Goal: Task Accomplishment & Management: Complete application form

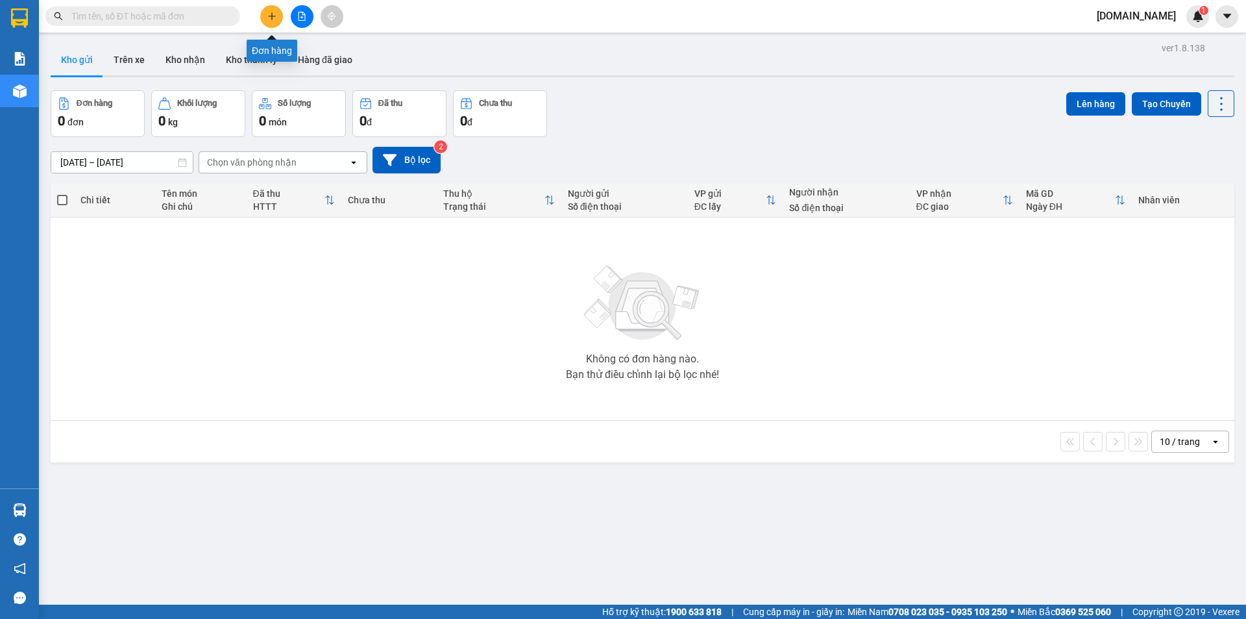
click at [273, 18] on icon "plus" at bounding box center [271, 16] width 9 height 9
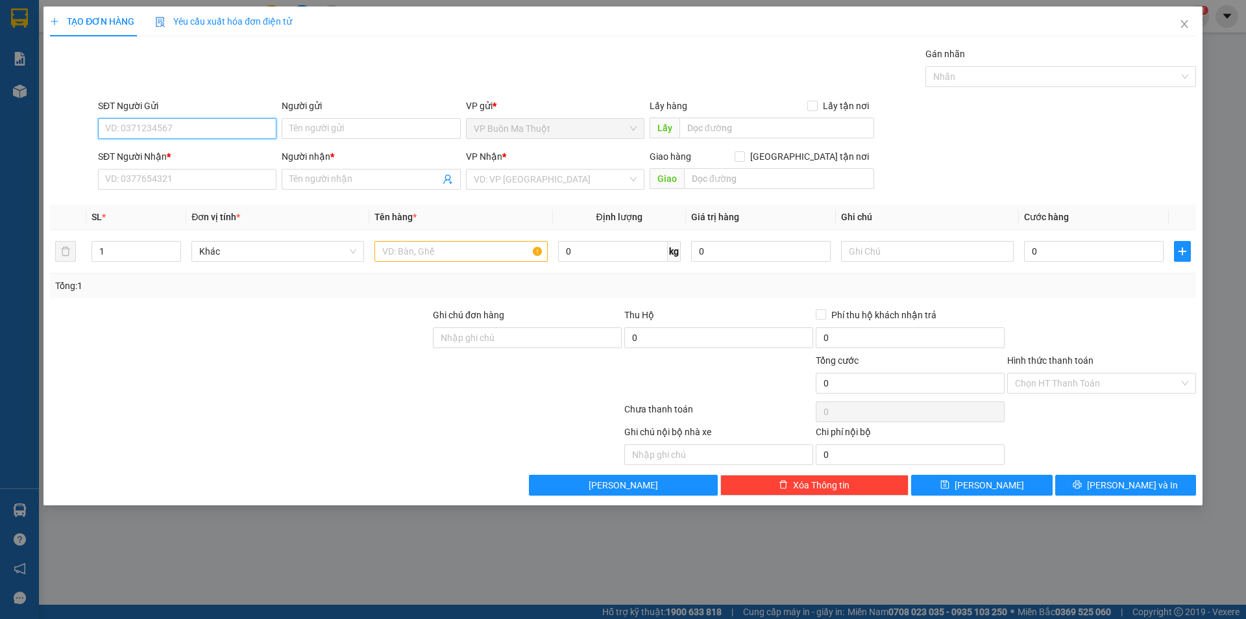
click at [184, 124] on input "SĐT Người Gửi" at bounding box center [187, 128] width 179 height 21
type input "0706003789"
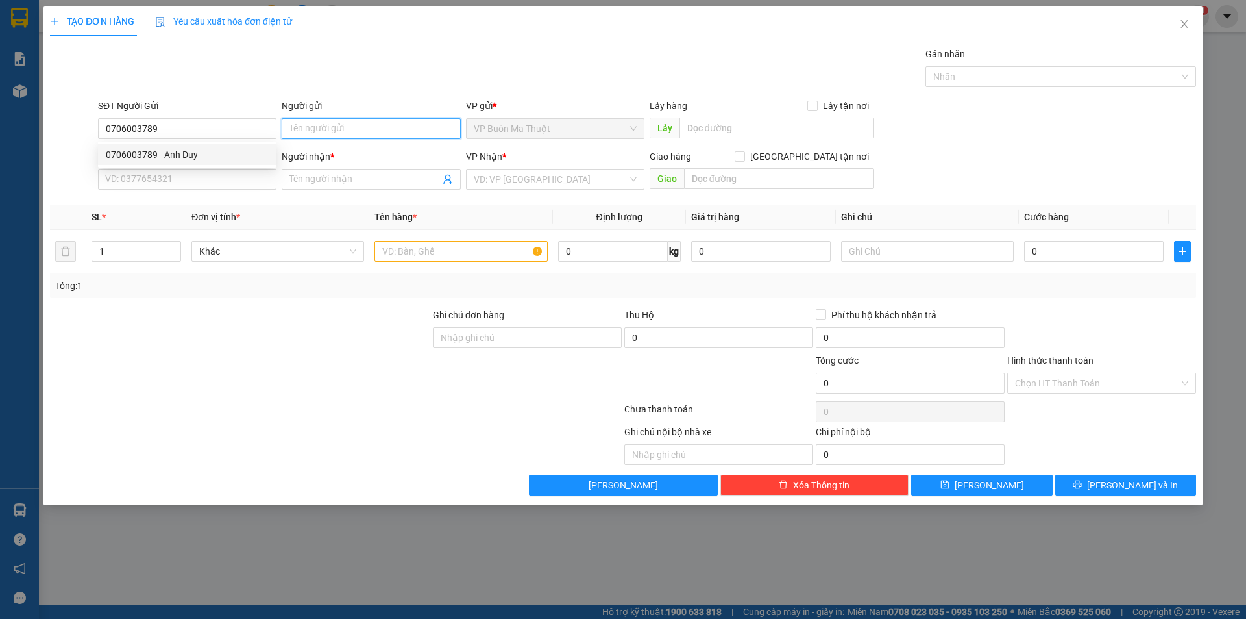
click at [334, 123] on input "Người gửi" at bounding box center [371, 128] width 179 height 21
type input "anh duy"
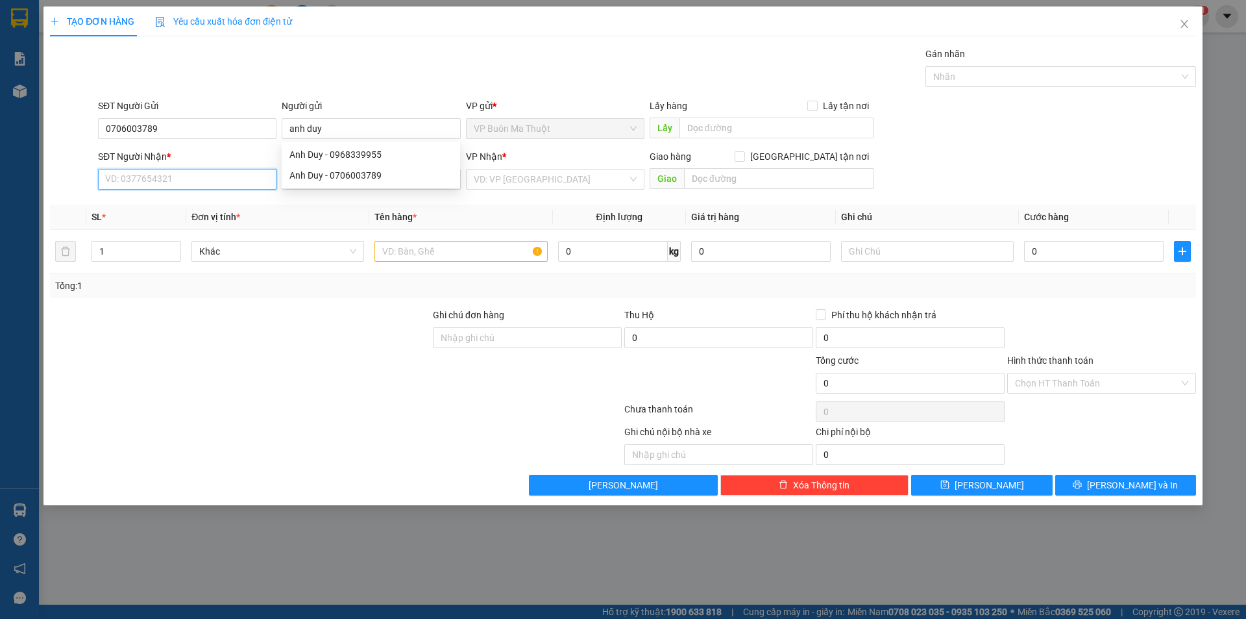
click at [142, 177] on input "SĐT Người Nhận *" at bounding box center [187, 179] width 179 height 21
type input "0934921922"
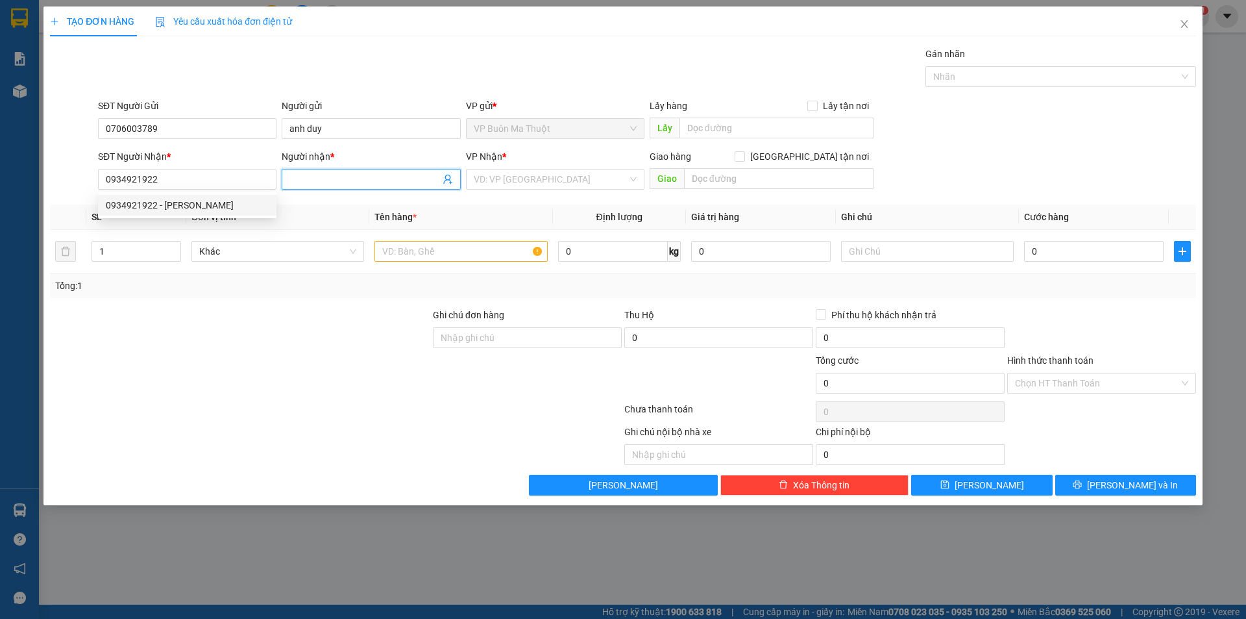
click at [395, 173] on input "Người nhận *" at bounding box center [364, 179] width 150 height 14
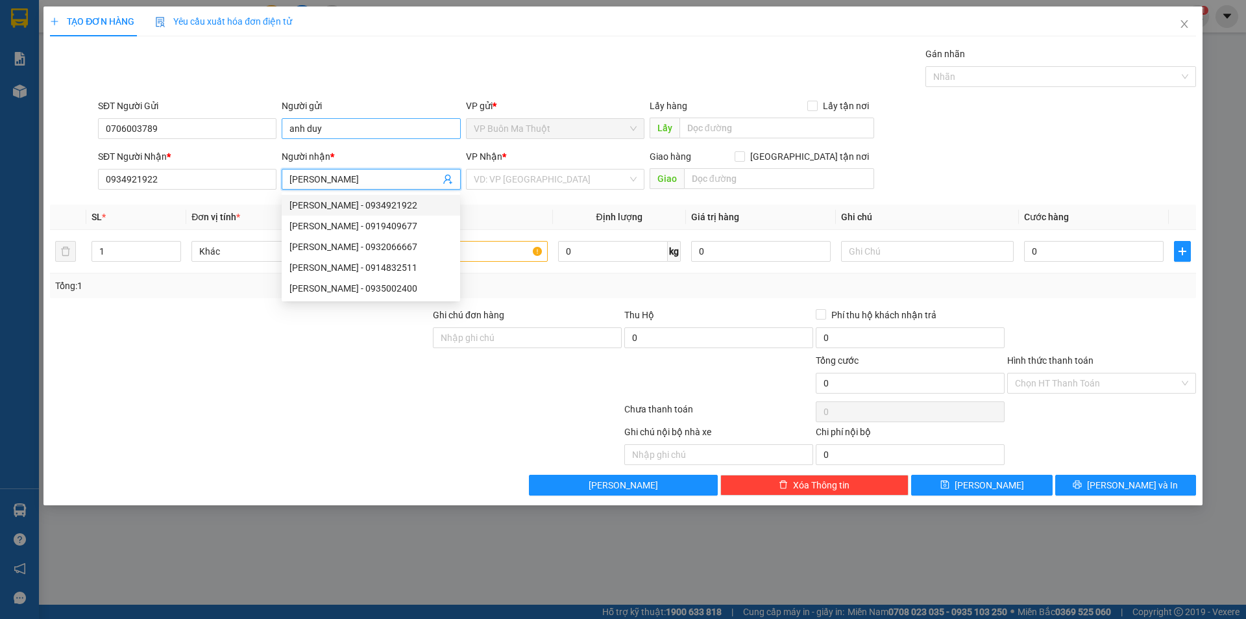
type input "[PERSON_NAME]"
click at [337, 126] on input "anh duy" at bounding box center [371, 128] width 179 height 21
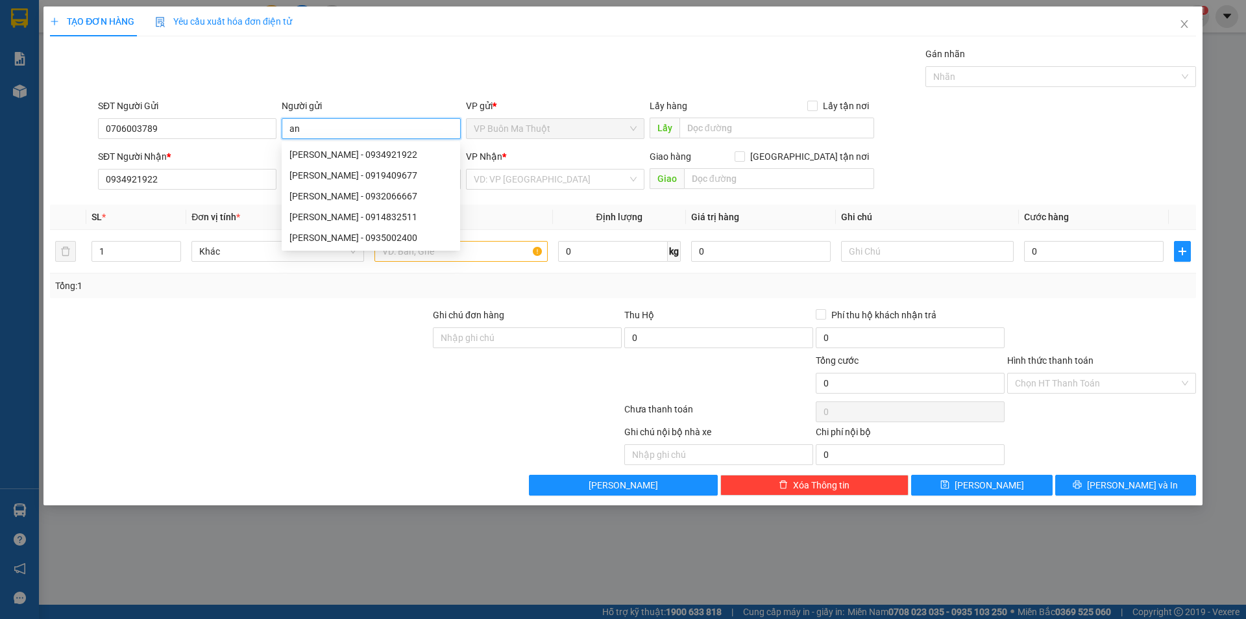
type input "a"
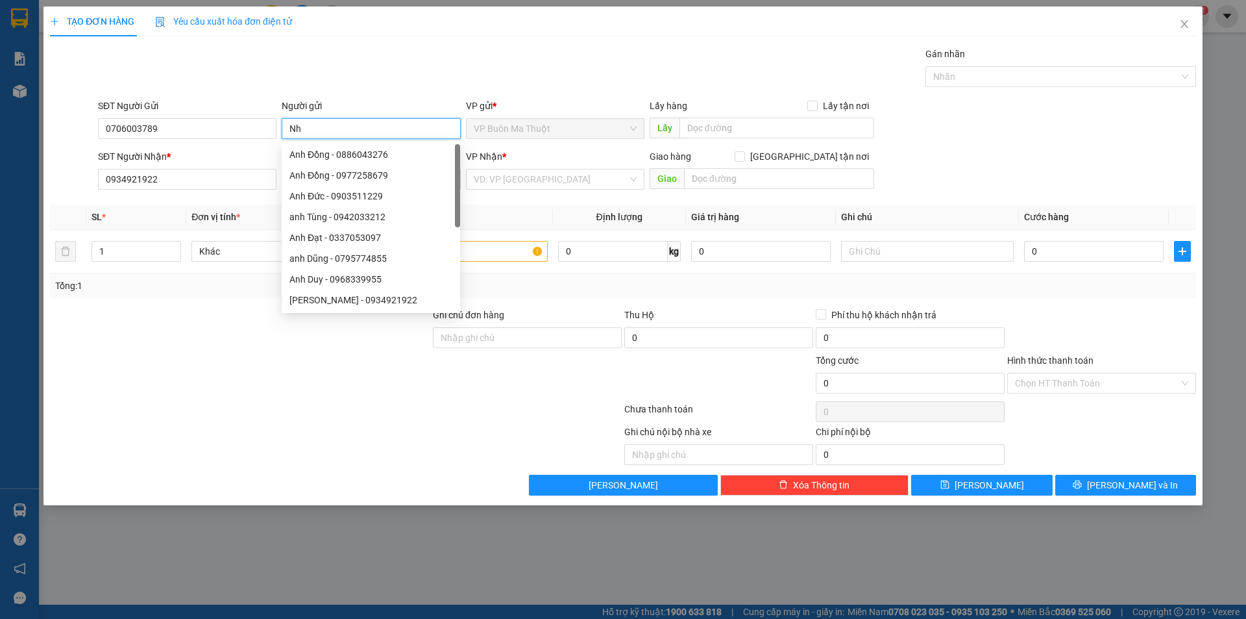
type input "N"
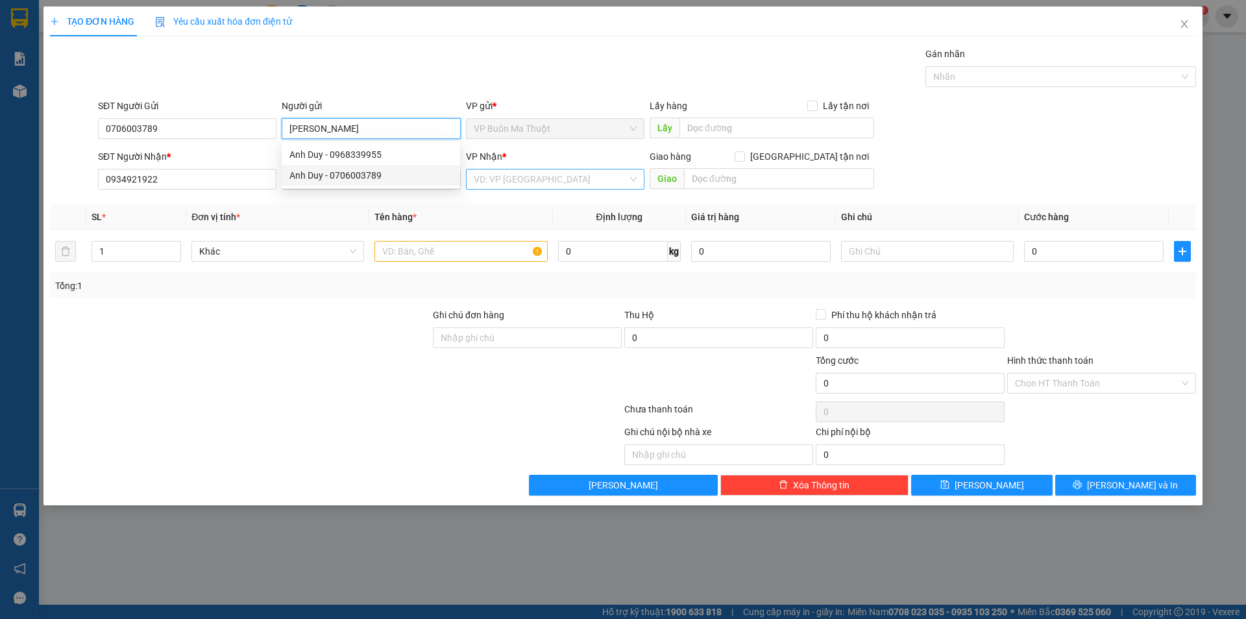
click at [634, 177] on div "VD: VP [GEOGRAPHIC_DATA]" at bounding box center [555, 179] width 179 height 21
type input "[PERSON_NAME]"
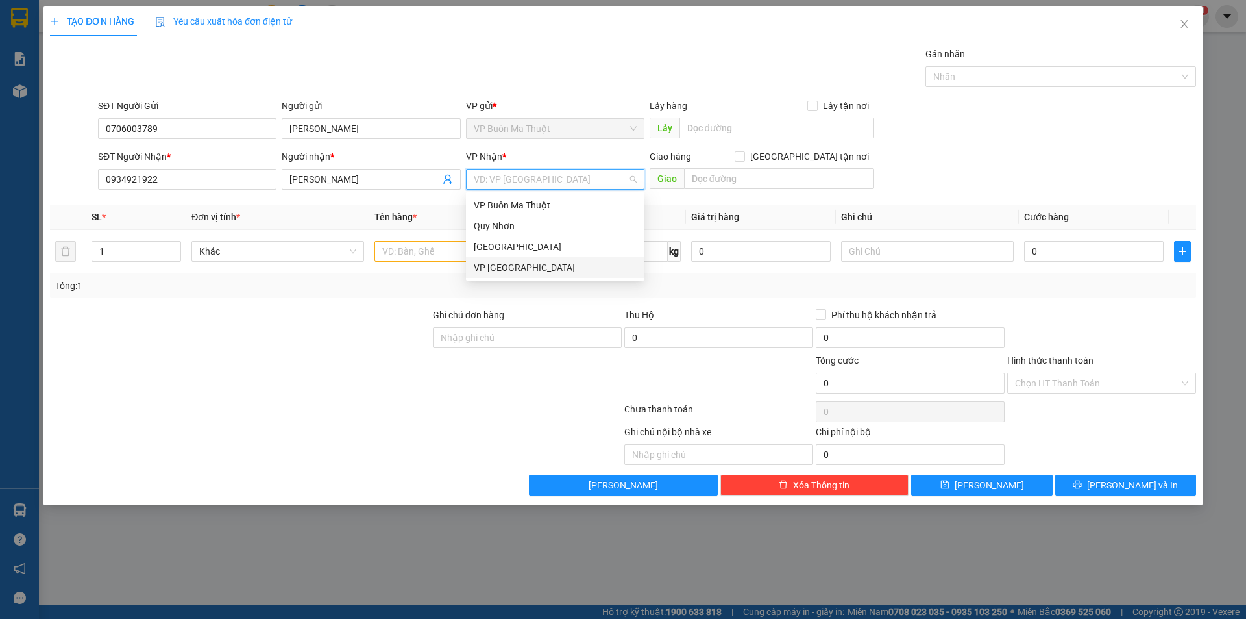
click at [519, 267] on div "VP [GEOGRAPHIC_DATA]" at bounding box center [555, 267] width 163 height 14
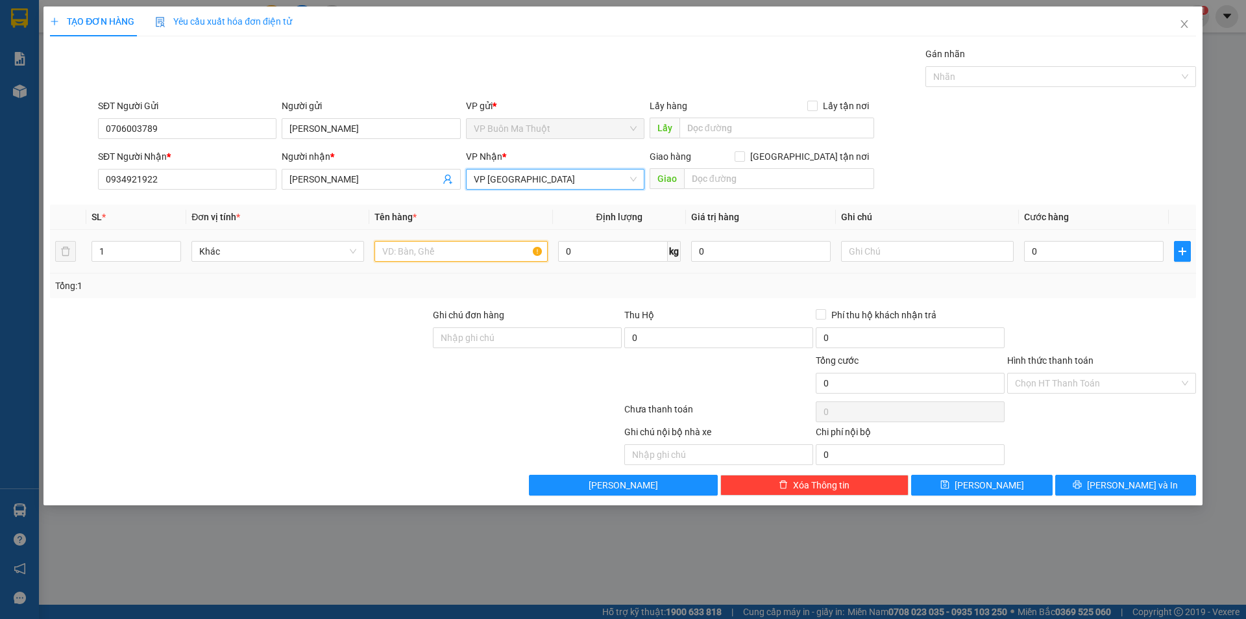
click at [402, 252] on input "text" at bounding box center [461, 251] width 173 height 21
type input "tập hồ sơ"
click at [1050, 253] on input "0" at bounding box center [1094, 251] width 140 height 21
type input "3"
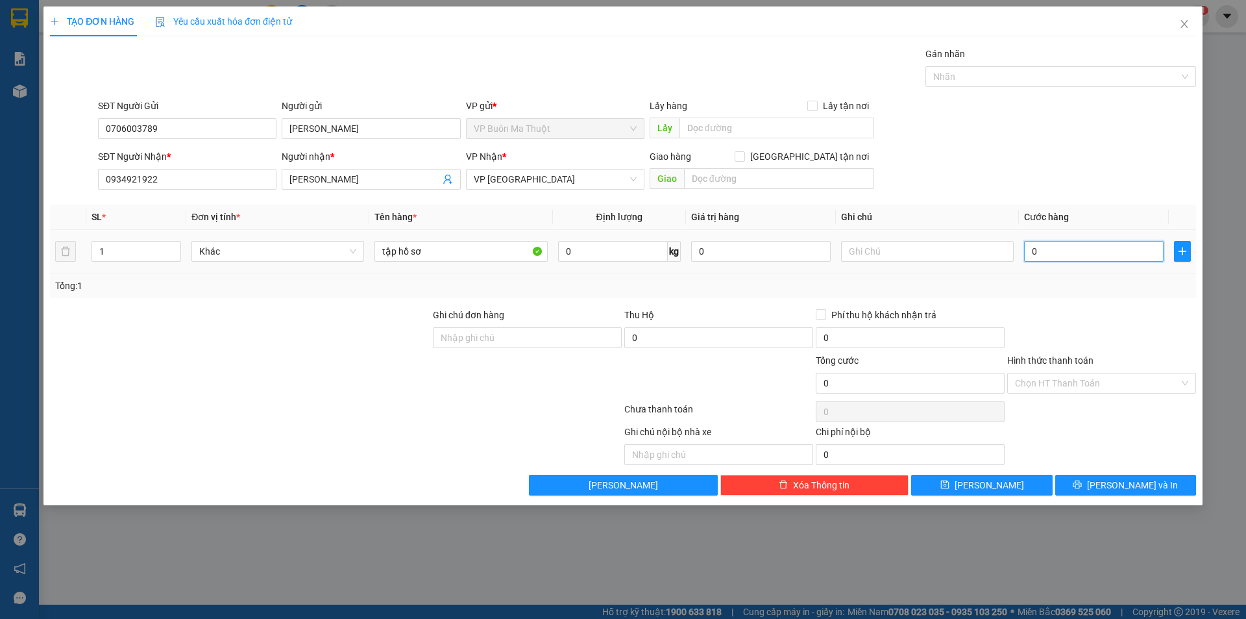
type input "3"
type input "30"
type input "300"
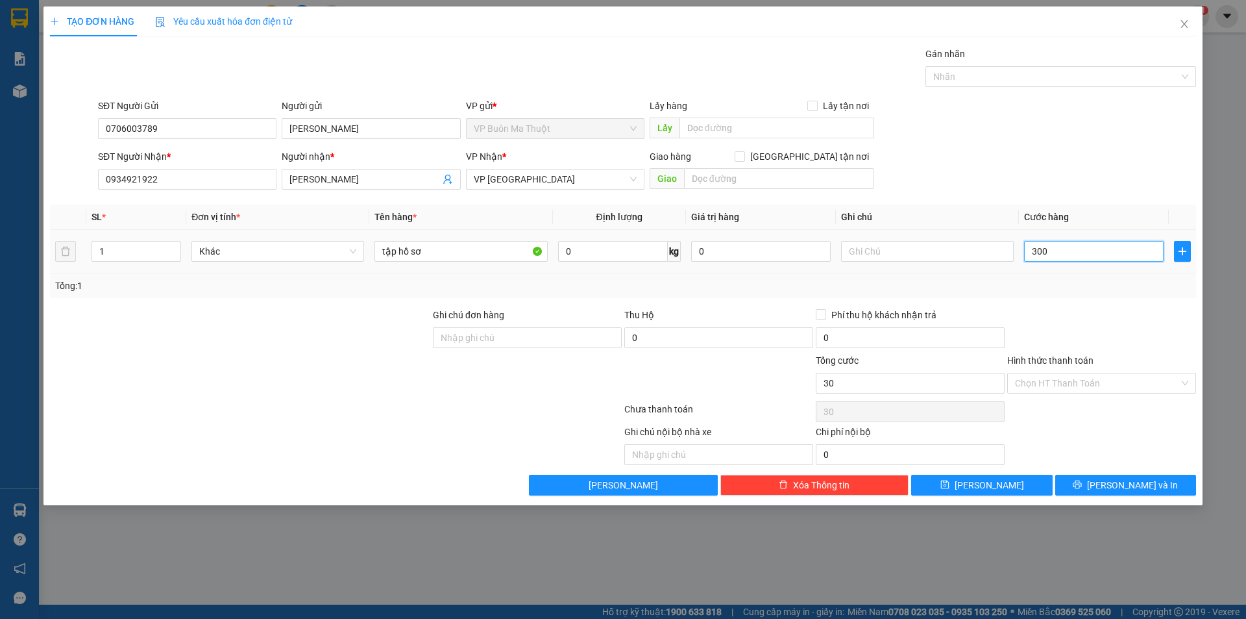
type input "300"
type input "3.000"
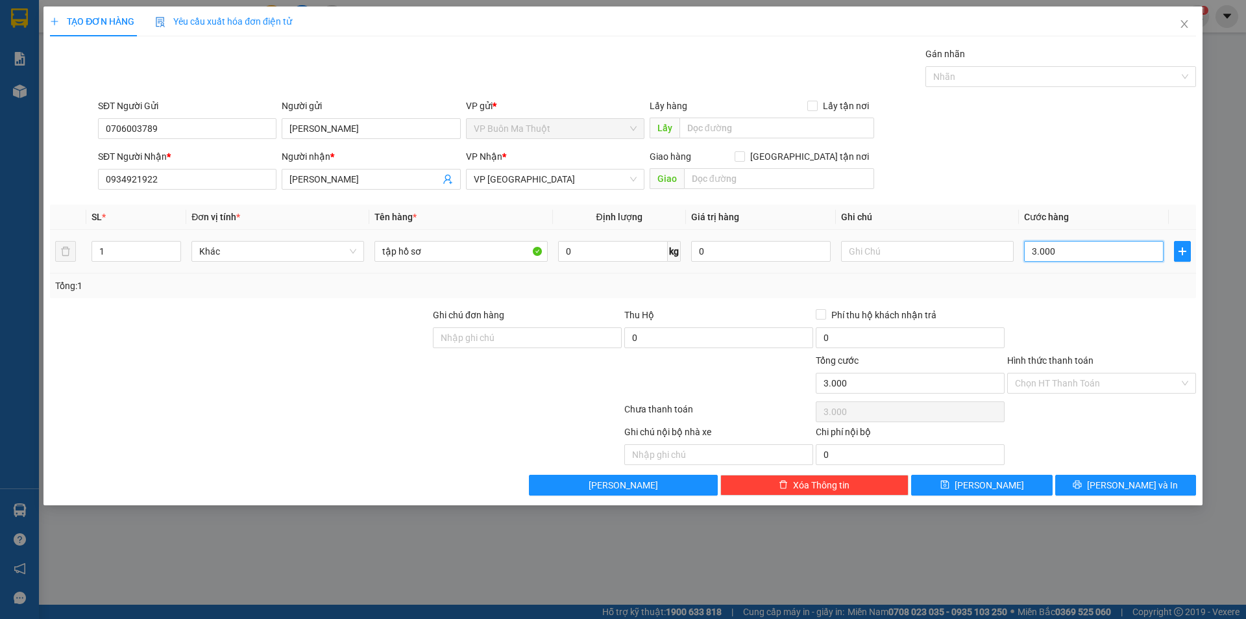
type input "30.000"
click at [872, 336] on input "0" at bounding box center [910, 337] width 189 height 21
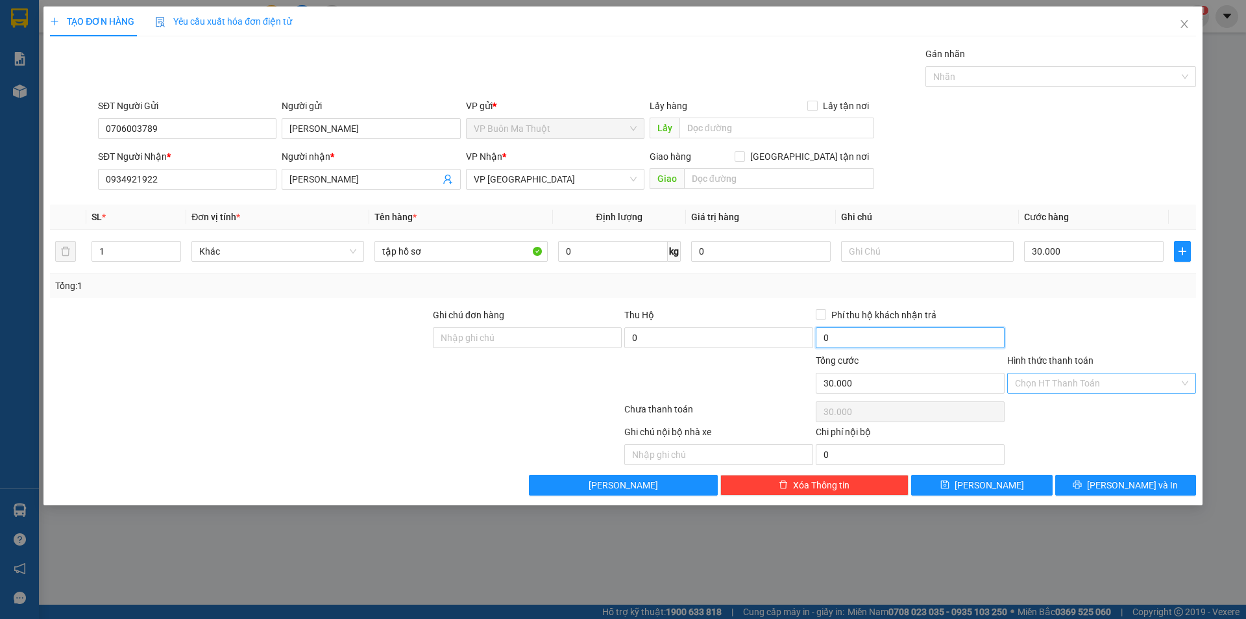
click at [1183, 384] on div "Chọn HT Thanh Toán" at bounding box center [1101, 383] width 189 height 21
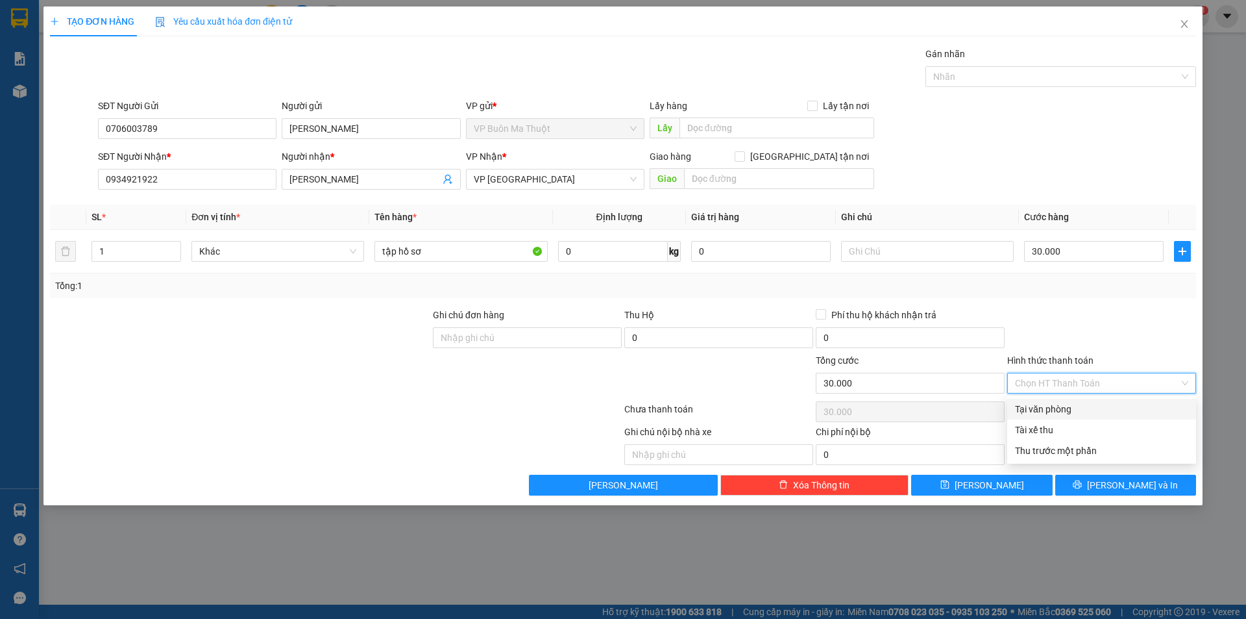
click at [1102, 382] on input "Hình thức thanh toán" at bounding box center [1097, 382] width 164 height 19
click at [1053, 410] on div "Tại văn phòng" at bounding box center [1101, 409] width 173 height 14
click at [1160, 380] on span "Tại văn phòng" at bounding box center [1101, 382] width 173 height 19
click at [1053, 433] on div "Tài xế thu" at bounding box center [1101, 430] width 173 height 14
click at [1185, 381] on div "Chọn HT Thanh Toán" at bounding box center [1101, 383] width 189 height 21
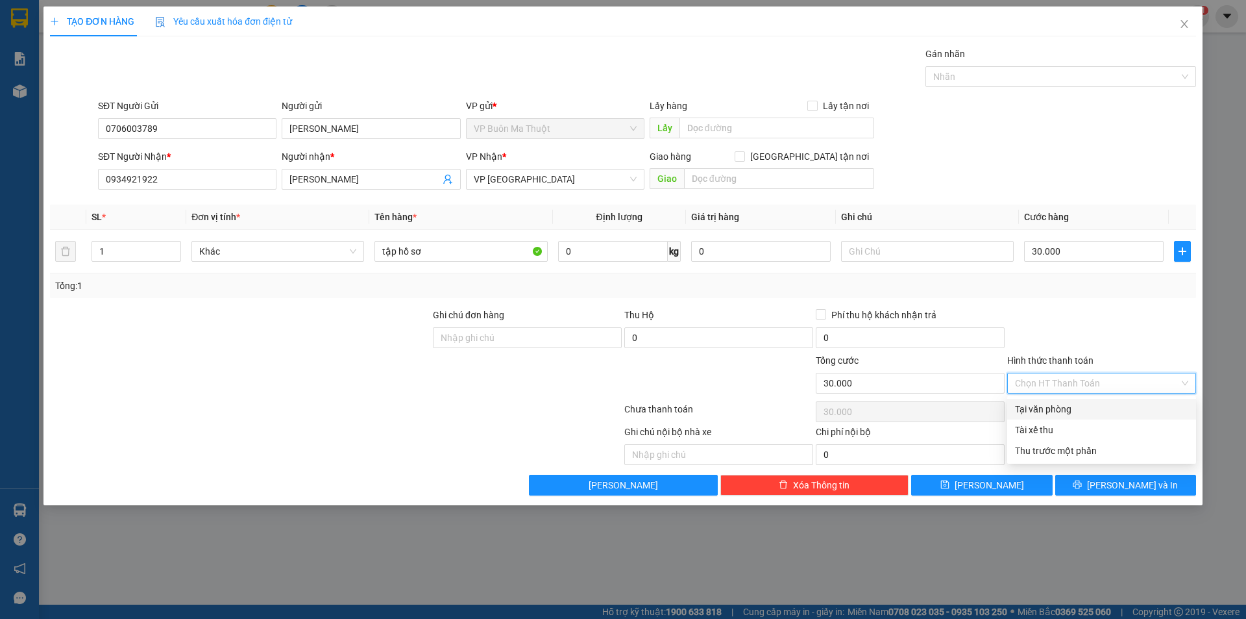
click at [1072, 413] on div "Tại văn phòng" at bounding box center [1101, 409] width 173 height 14
type input "0"
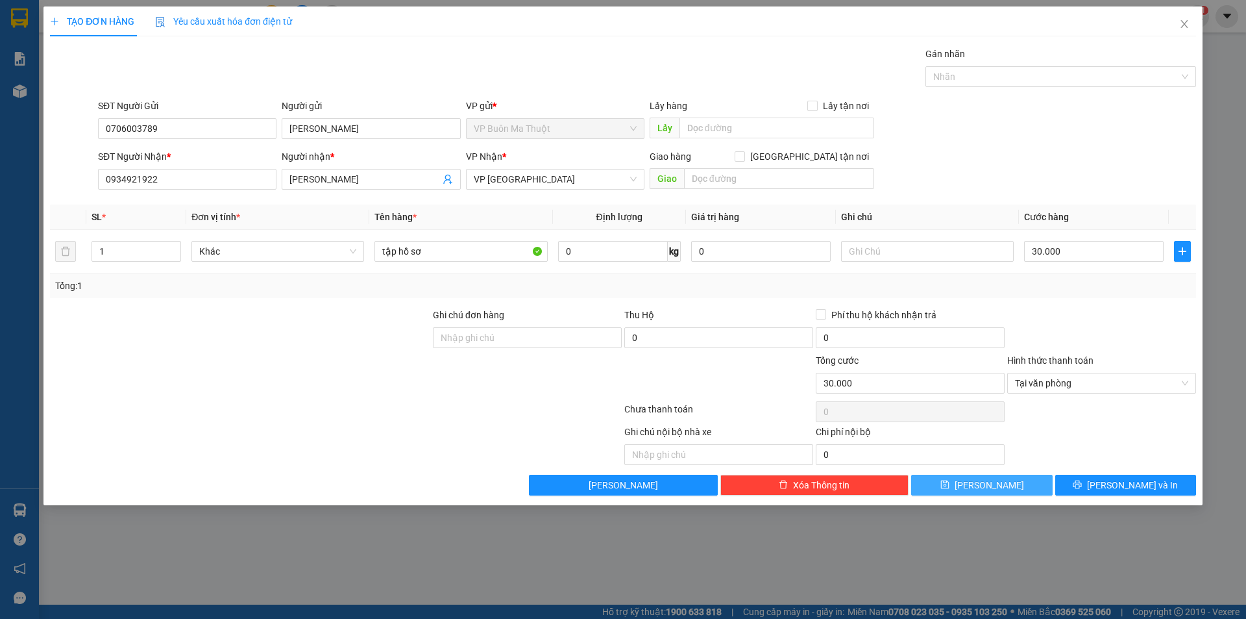
click at [994, 486] on span "[PERSON_NAME]" at bounding box center [989, 485] width 69 height 14
type input "0"
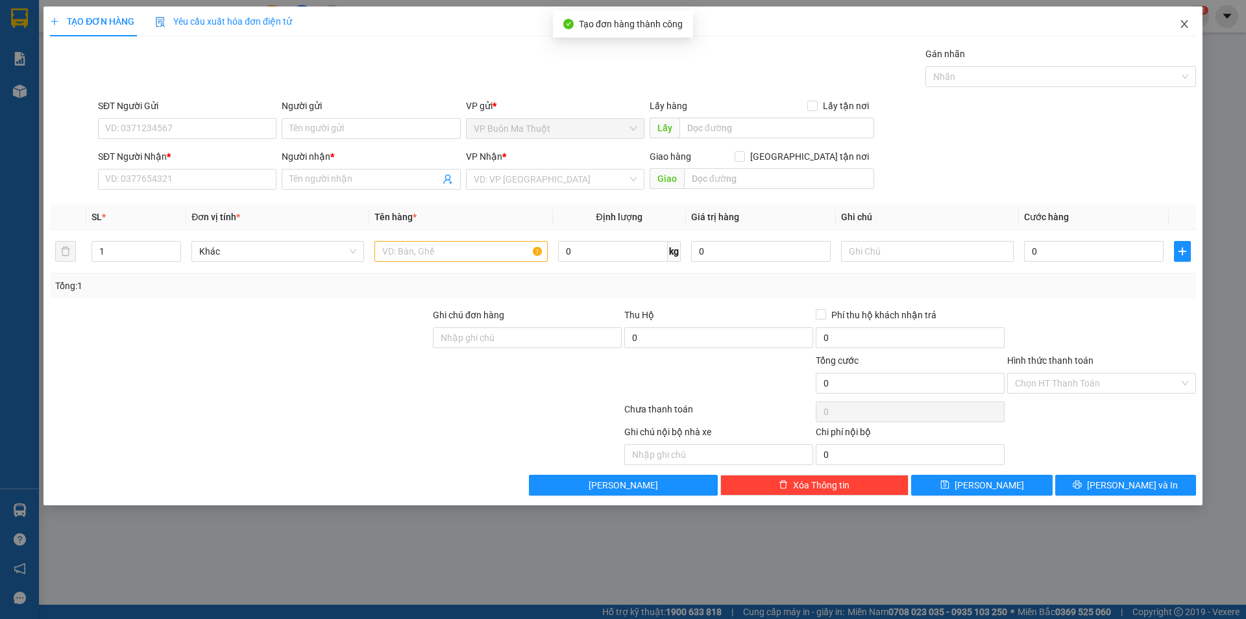
click at [1185, 27] on icon "close" at bounding box center [1184, 24] width 10 height 10
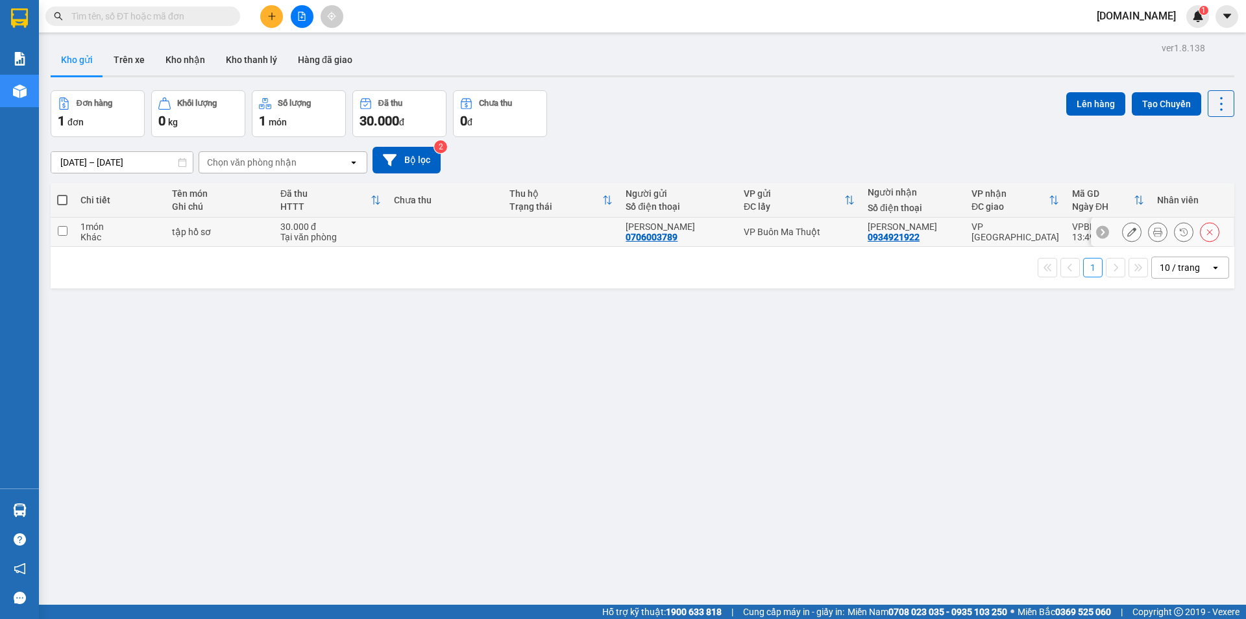
click at [134, 232] on div "Khác" at bounding box center [119, 237] width 79 height 10
checkbox input "true"
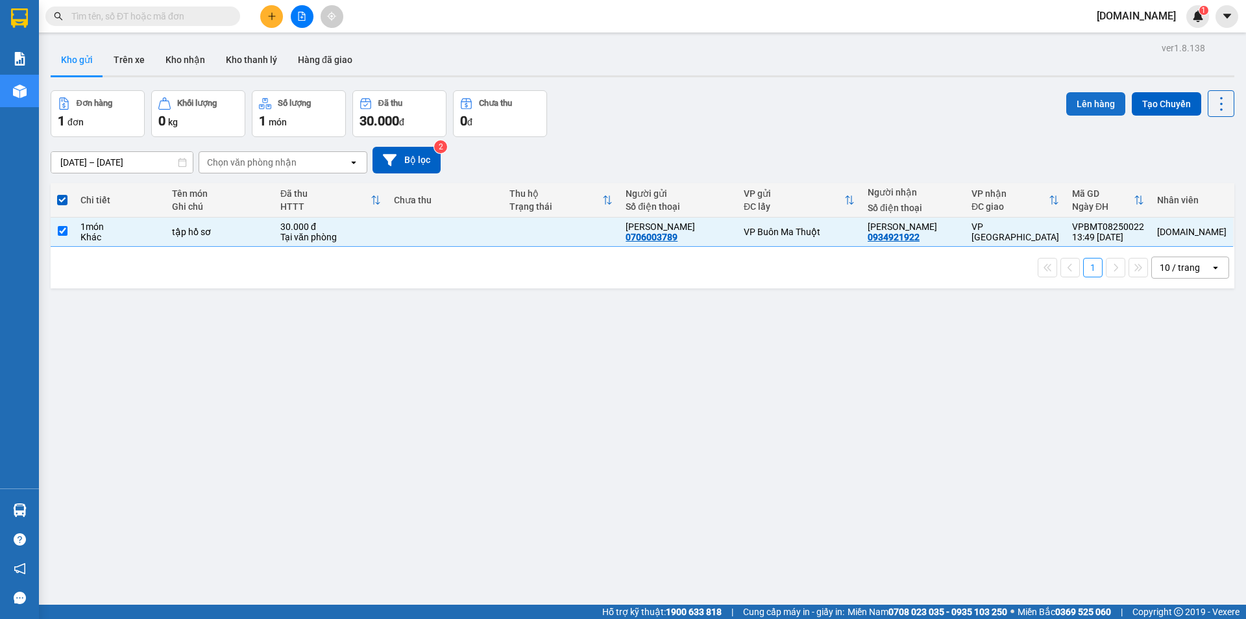
click at [1085, 106] on button "Lên hàng" at bounding box center [1095, 103] width 59 height 23
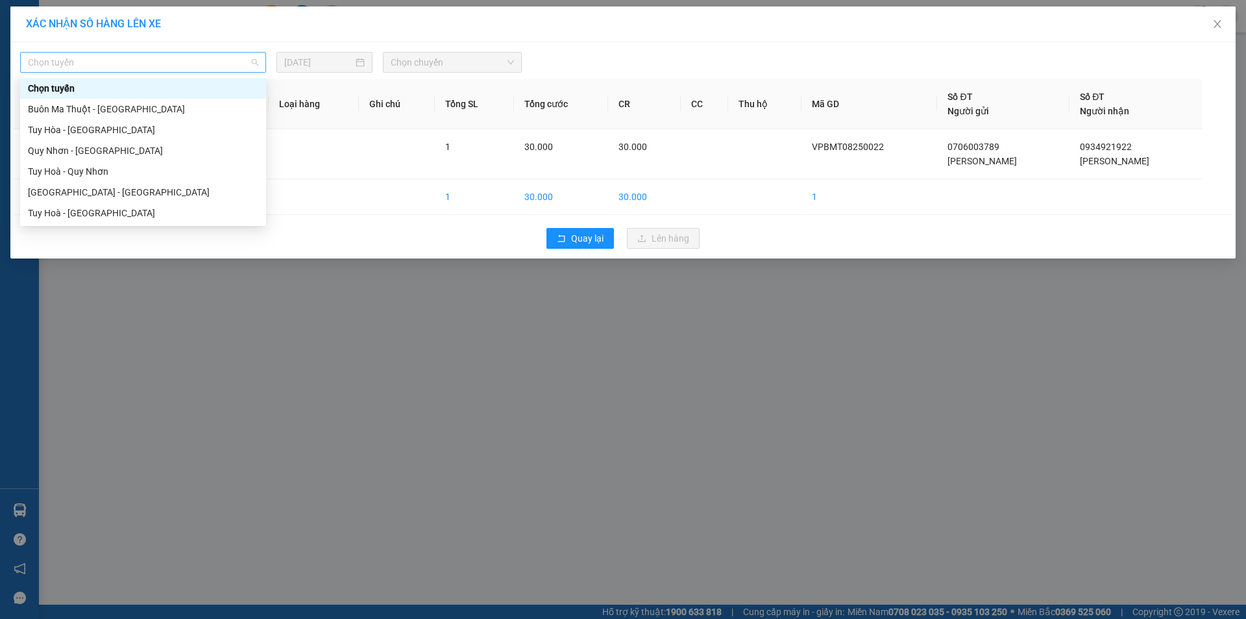
click at [254, 64] on span "Chọn tuyến" at bounding box center [143, 62] width 230 height 19
click at [151, 110] on div "Buôn Ma Thuột - [GEOGRAPHIC_DATA]" at bounding box center [143, 109] width 230 height 14
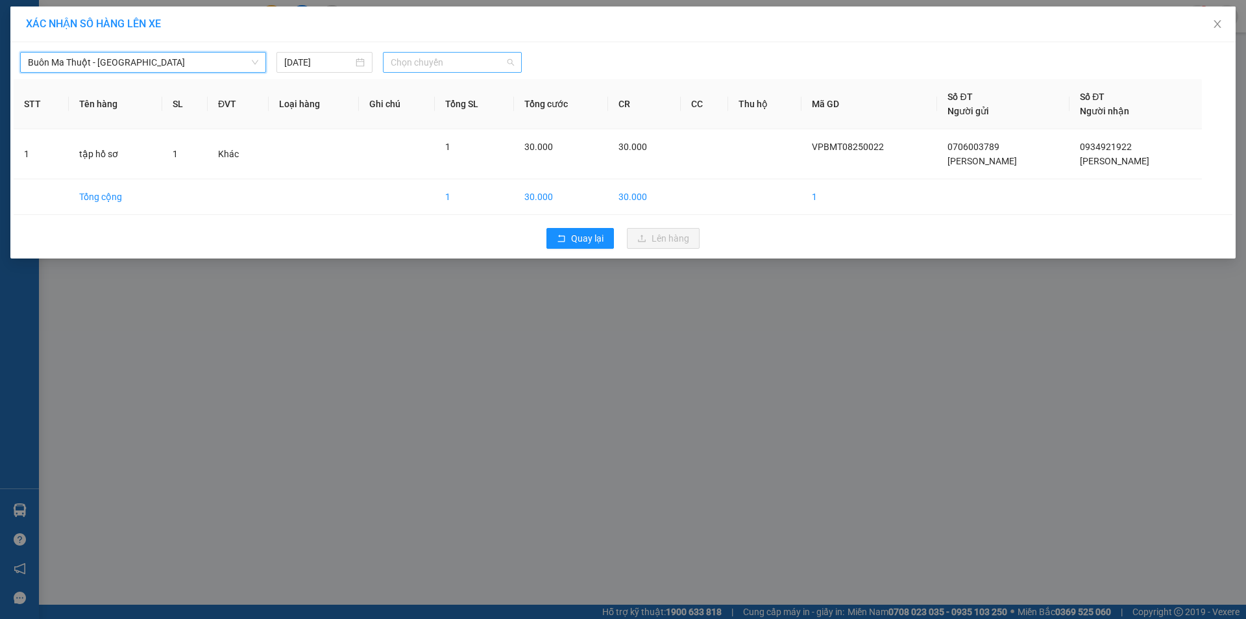
click at [508, 58] on span "Chọn chuyến" at bounding box center [452, 62] width 123 height 19
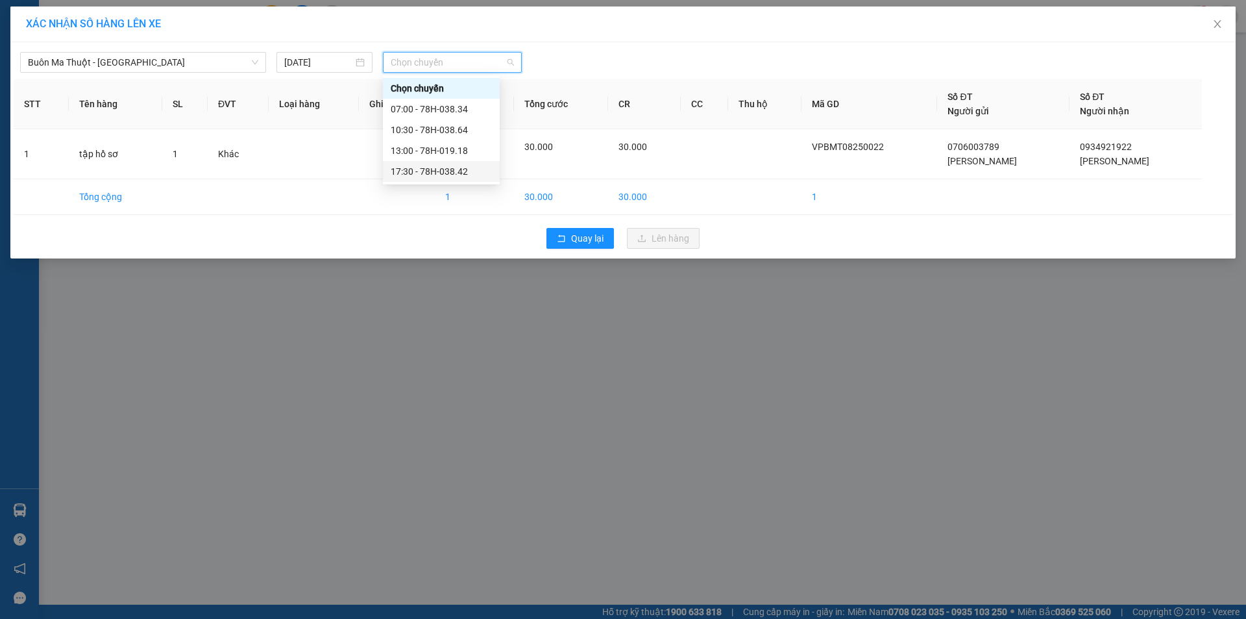
click at [449, 173] on div "17:30 - 78H-038.42" at bounding box center [441, 171] width 101 height 14
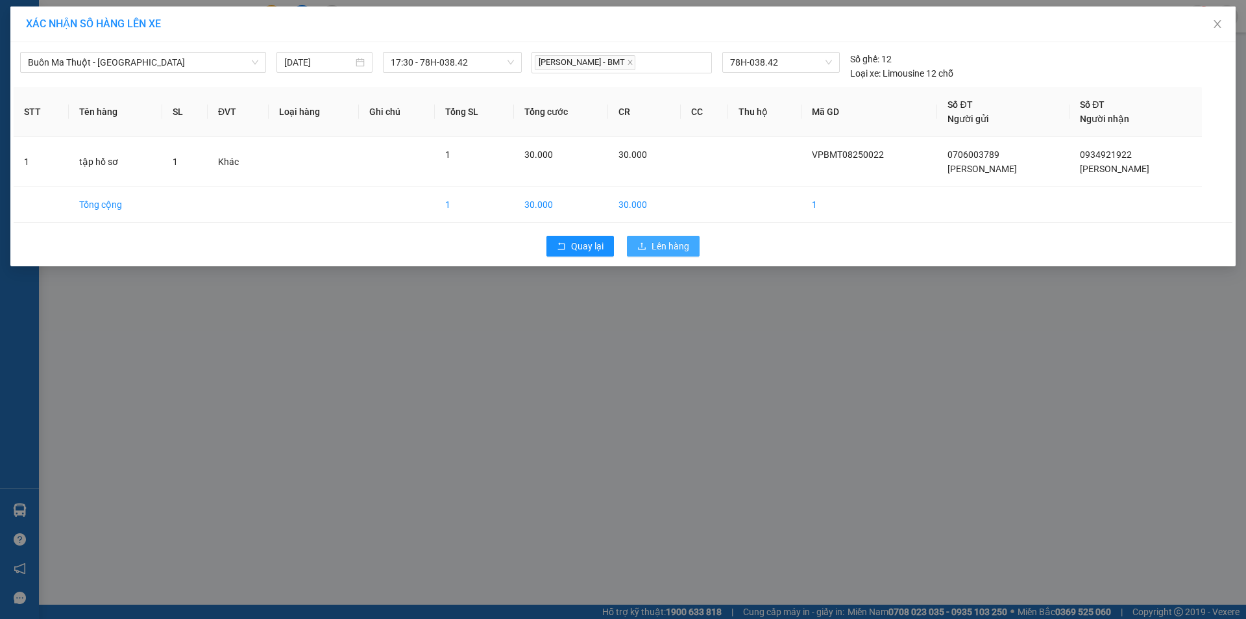
click at [672, 247] on span "Lên hàng" at bounding box center [671, 246] width 38 height 14
